Goal: Check status: Check status

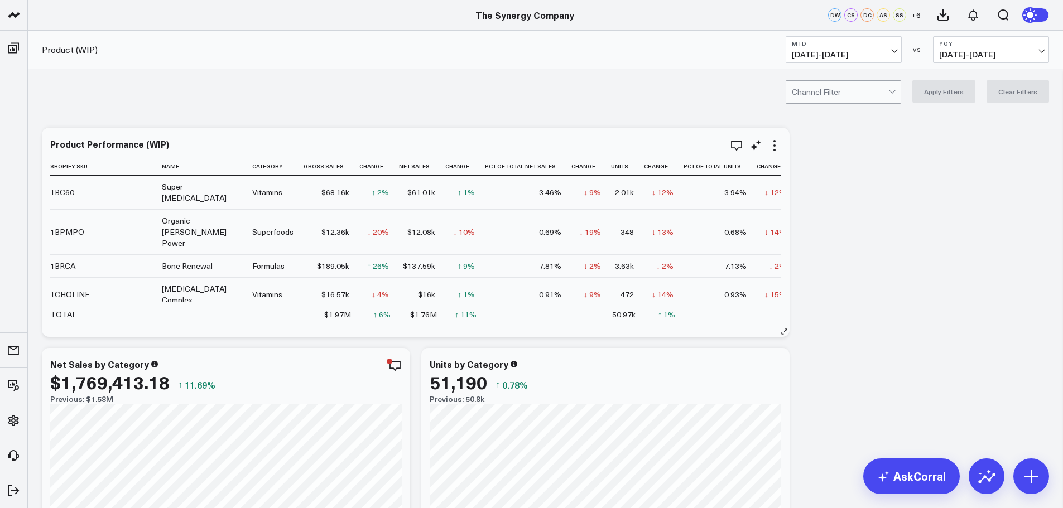
scroll to position [0, 439]
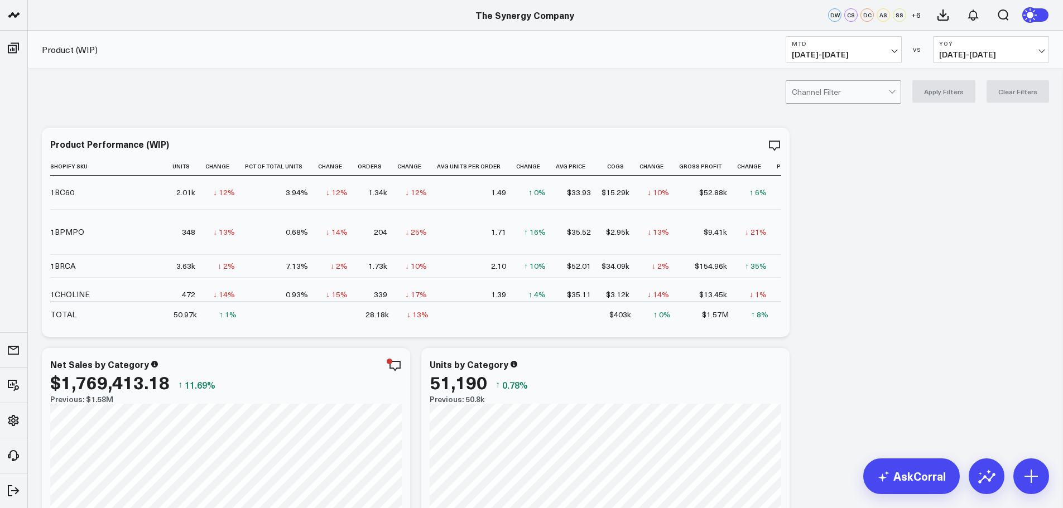
click at [893, 54] on span "[DATE] - [DATE]" at bounding box center [844, 54] width 104 height 9
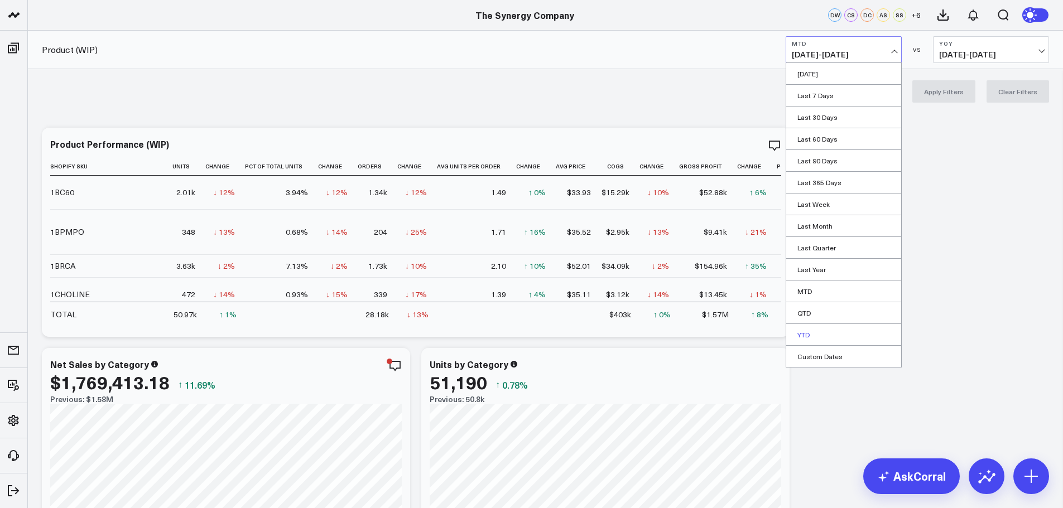
click at [805, 330] on link "YTD" at bounding box center [843, 334] width 115 height 21
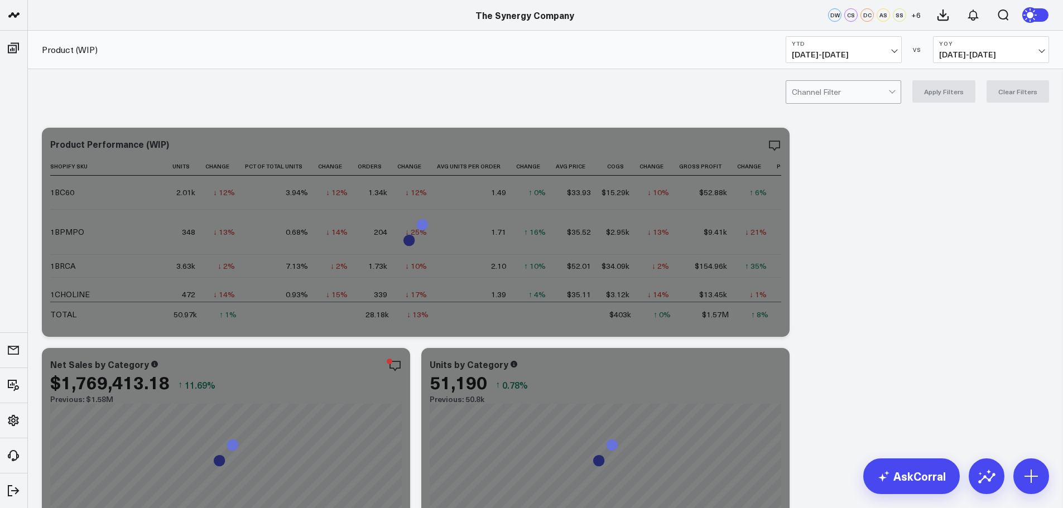
click at [853, 93] on div at bounding box center [840, 92] width 97 height 22
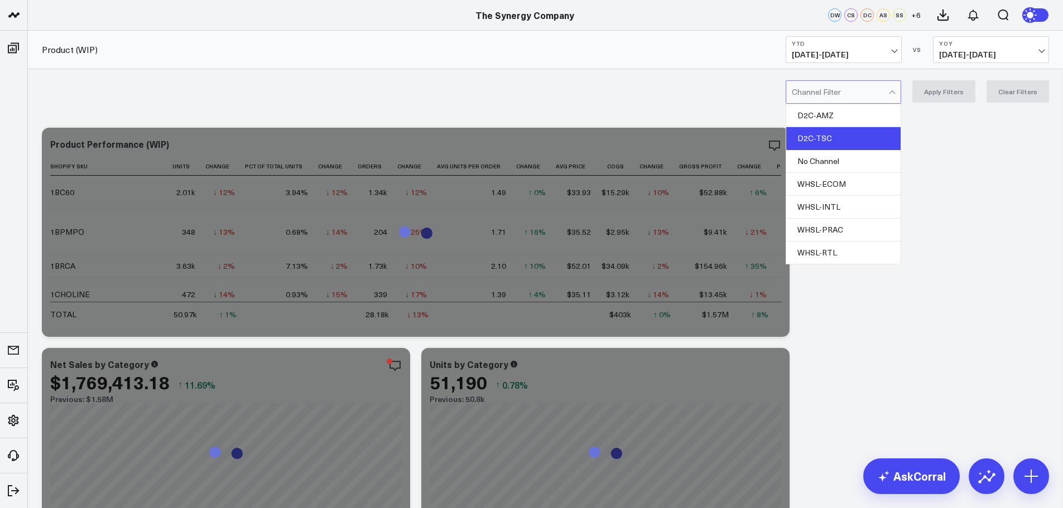
click at [848, 132] on div "D2C-TSC" at bounding box center [843, 138] width 114 height 23
click at [949, 93] on button "Apply Filters" at bounding box center [944, 91] width 63 height 22
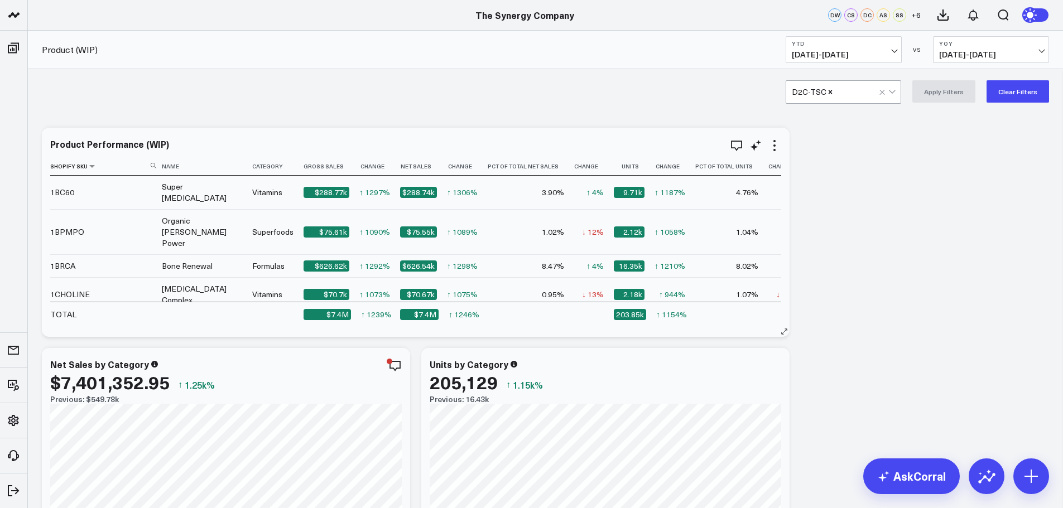
click at [153, 167] on icon at bounding box center [154, 166] width 6 height 6
click at [113, 166] on input at bounding box center [104, 166] width 109 height 20
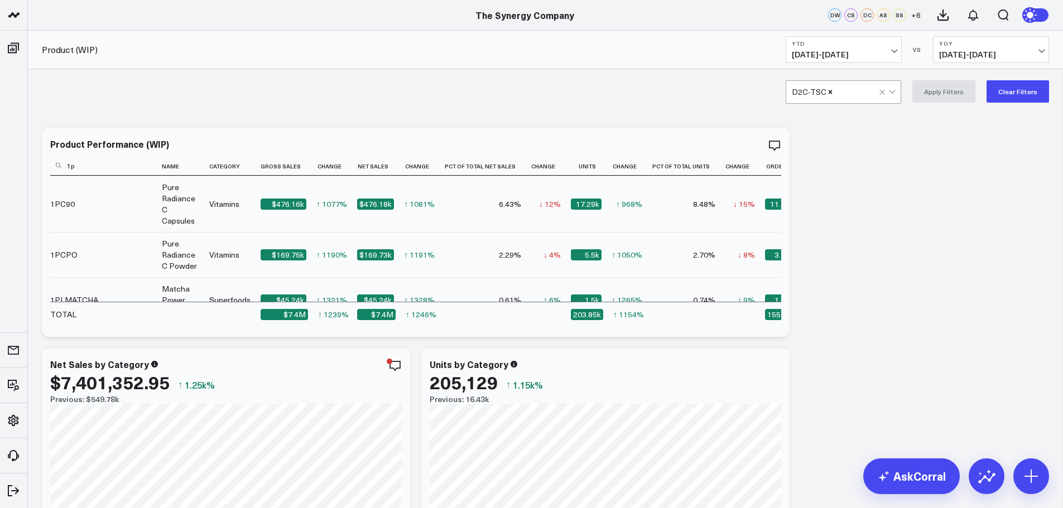
type input "1p"
click at [879, 93] on div at bounding box center [856, 92] width 45 height 22
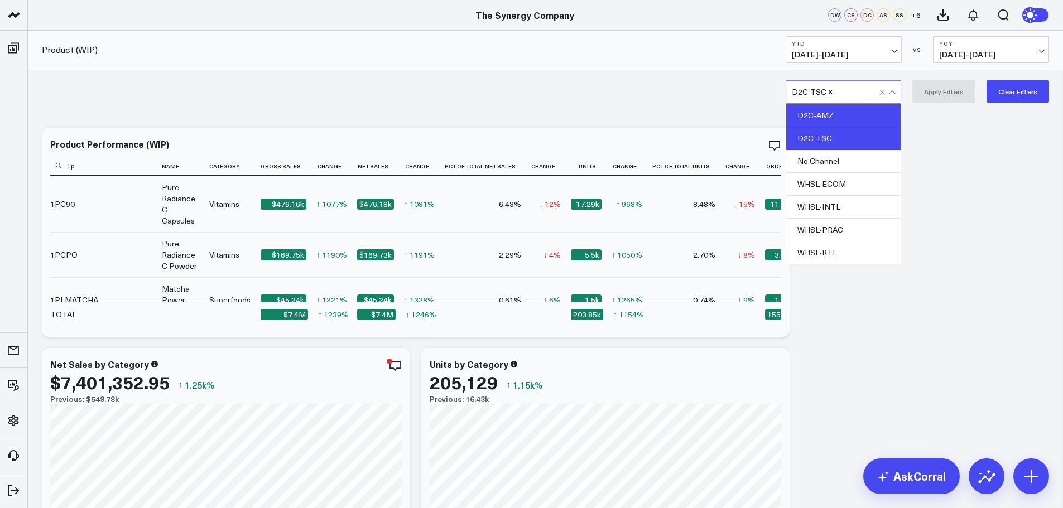
click at [824, 115] on div "D2C-AMZ" at bounding box center [843, 115] width 114 height 23
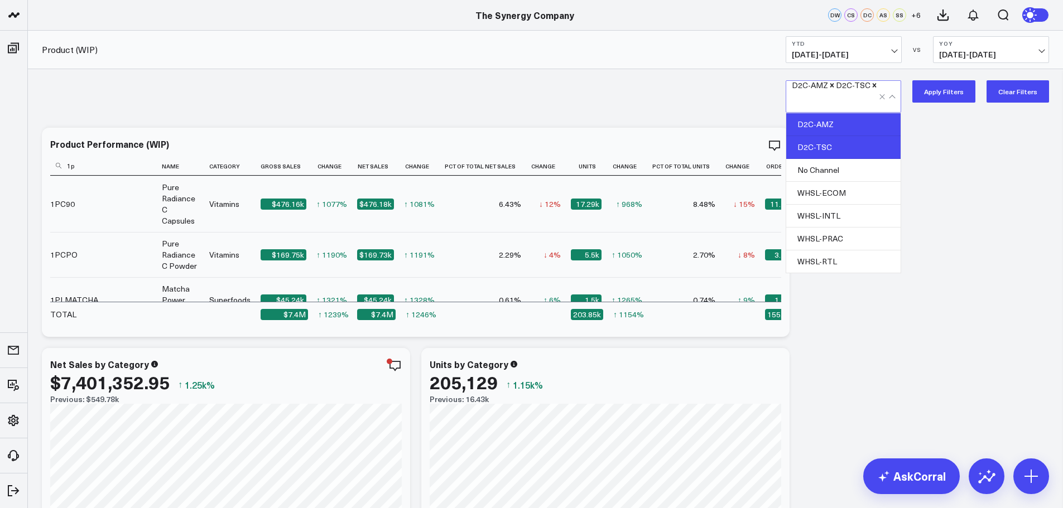
click at [824, 137] on div "D2C-TSC" at bounding box center [843, 147] width 114 height 23
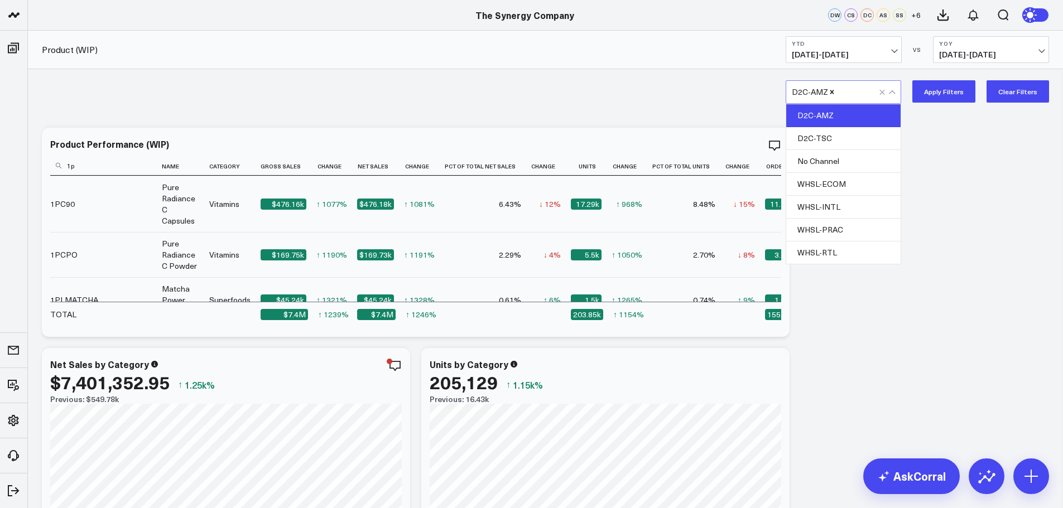
click at [949, 92] on button "Apply Filters" at bounding box center [944, 91] width 63 height 22
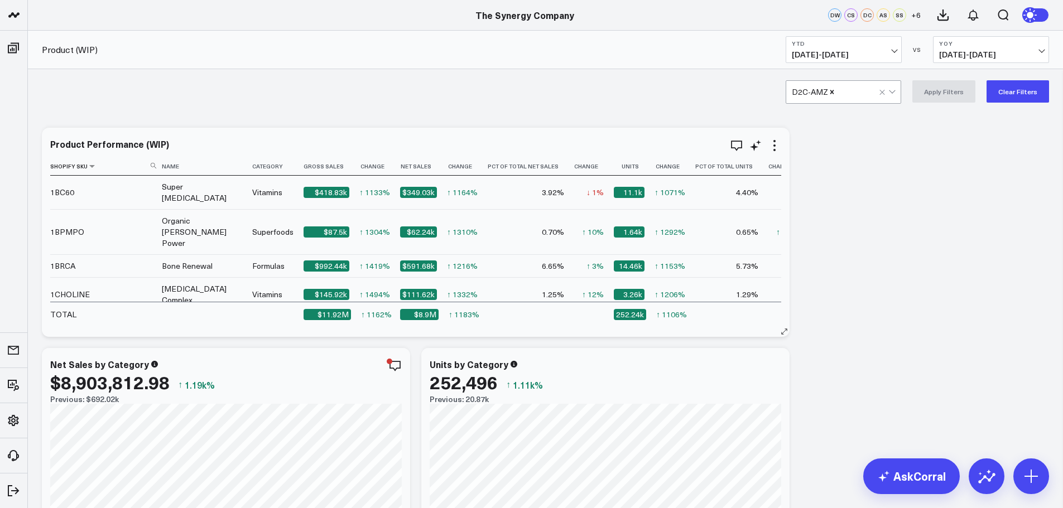
click at [151, 167] on icon at bounding box center [154, 166] width 6 height 6
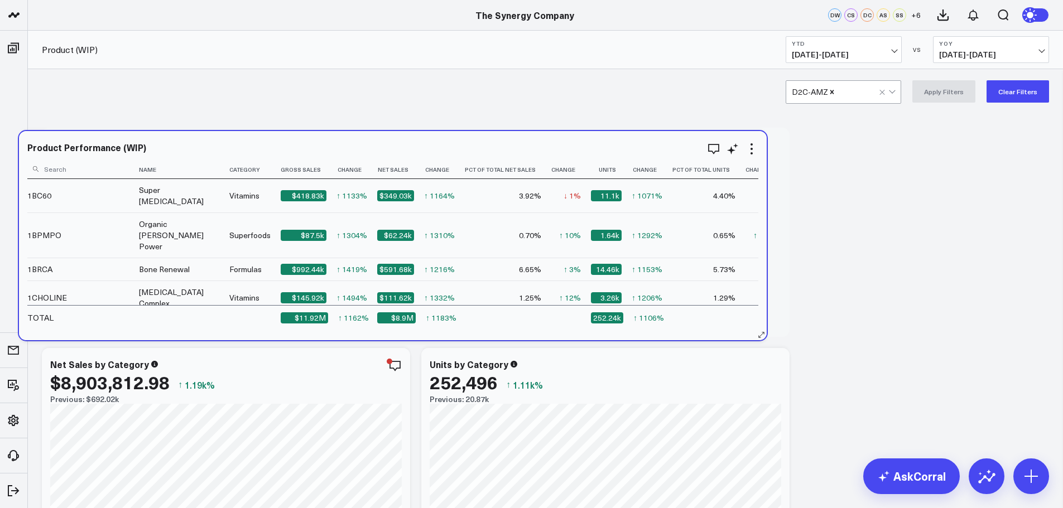
click at [128, 171] on input at bounding box center [81, 169] width 109 height 20
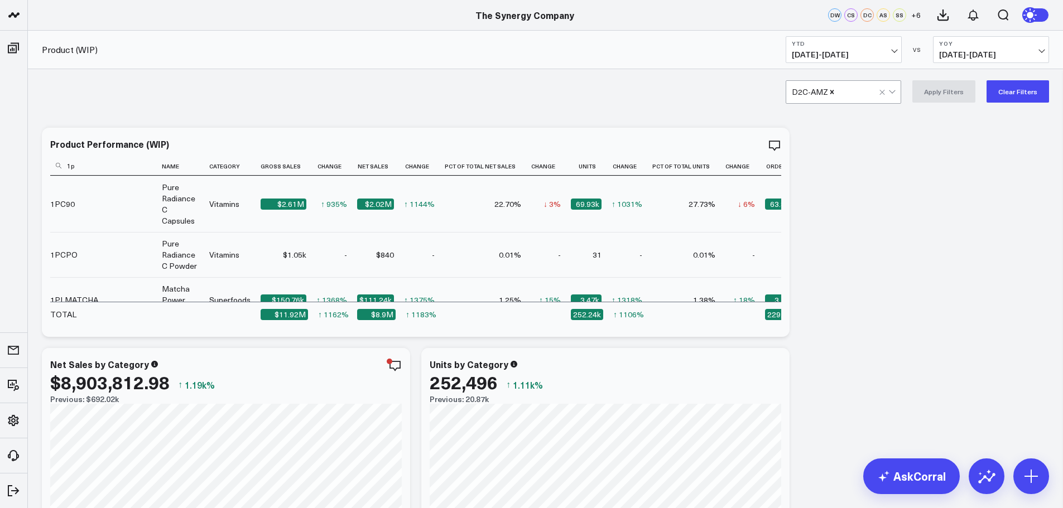
type input "1p"
